Goal: Find contact information

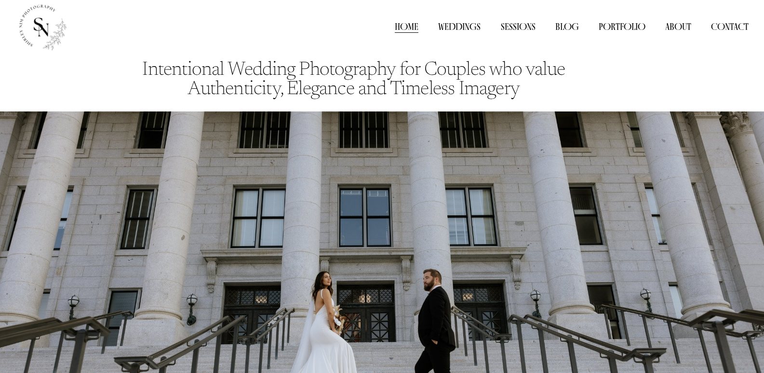
click at [675, 28] on link "About" at bounding box center [678, 27] width 26 height 14
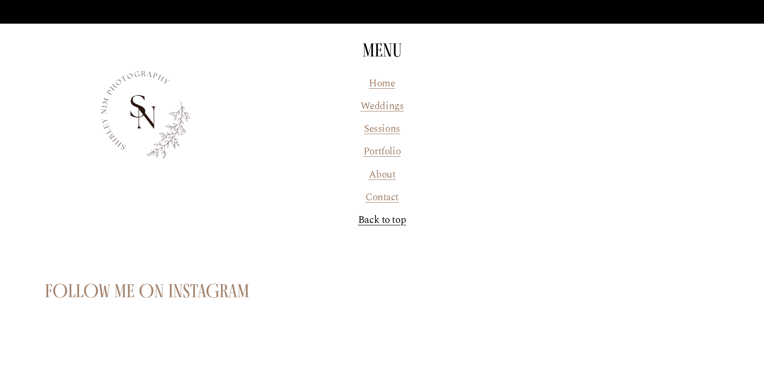
scroll to position [2602, 0]
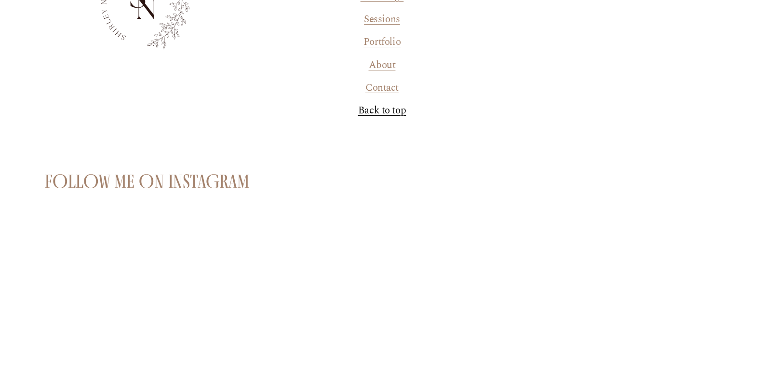
click at [387, 80] on link "Contact" at bounding box center [381, 87] width 33 height 15
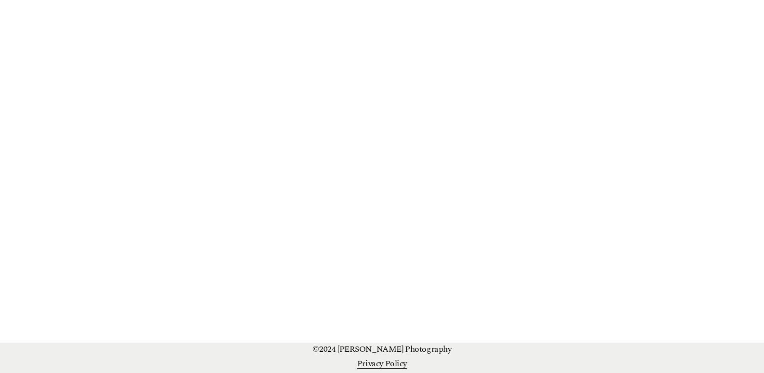
scroll to position [1295, 0]
